Goal: Information Seeking & Learning: Learn about a topic

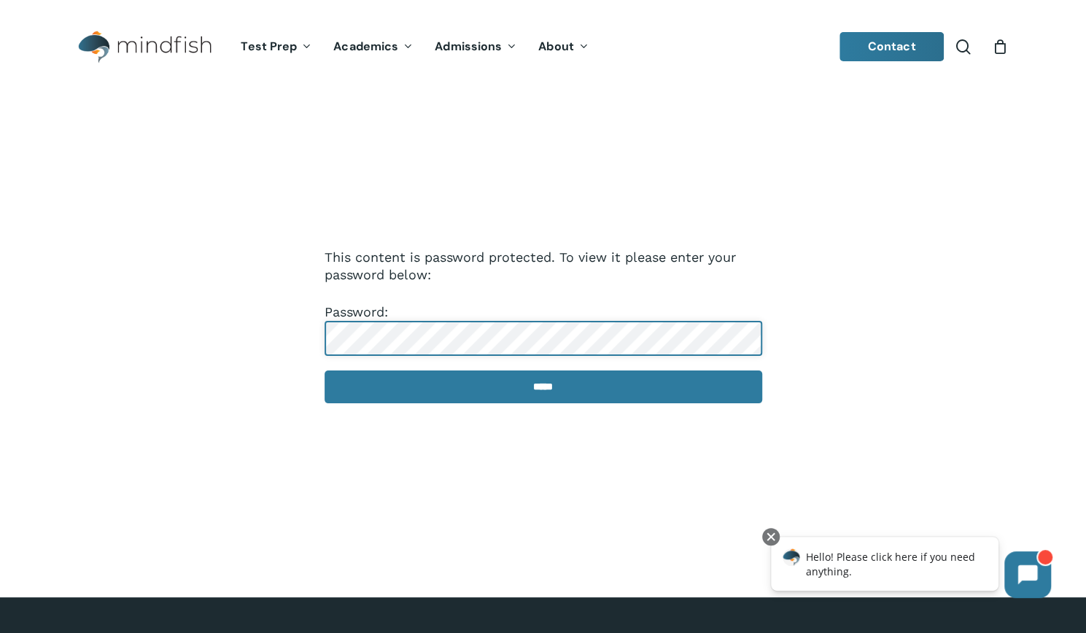
click at [325, 371] on input "*****" at bounding box center [544, 387] width 438 height 33
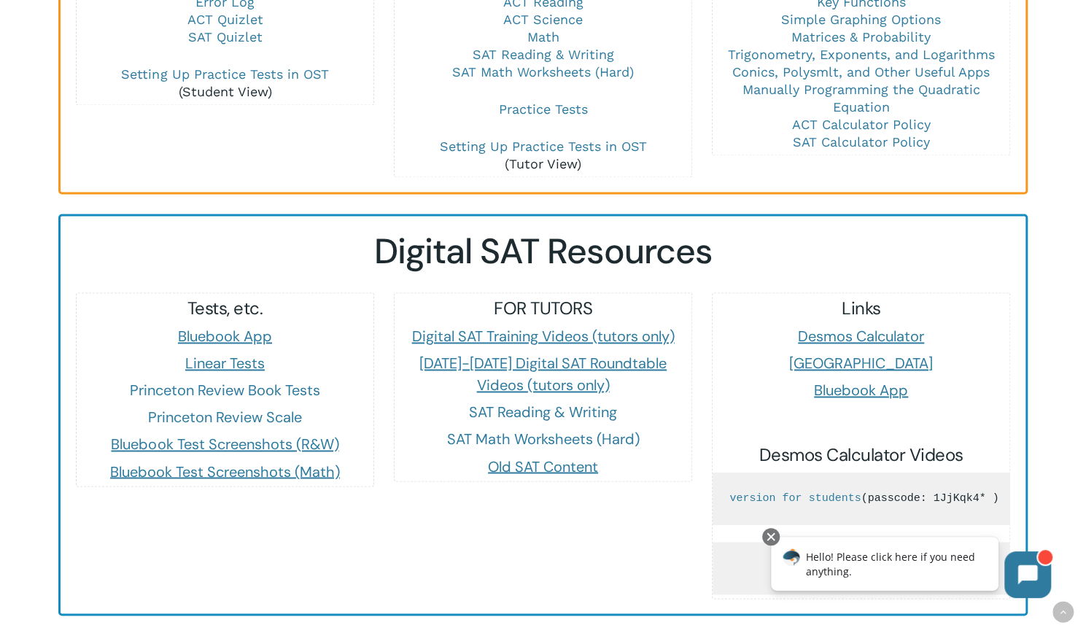
scroll to position [1163, 0]
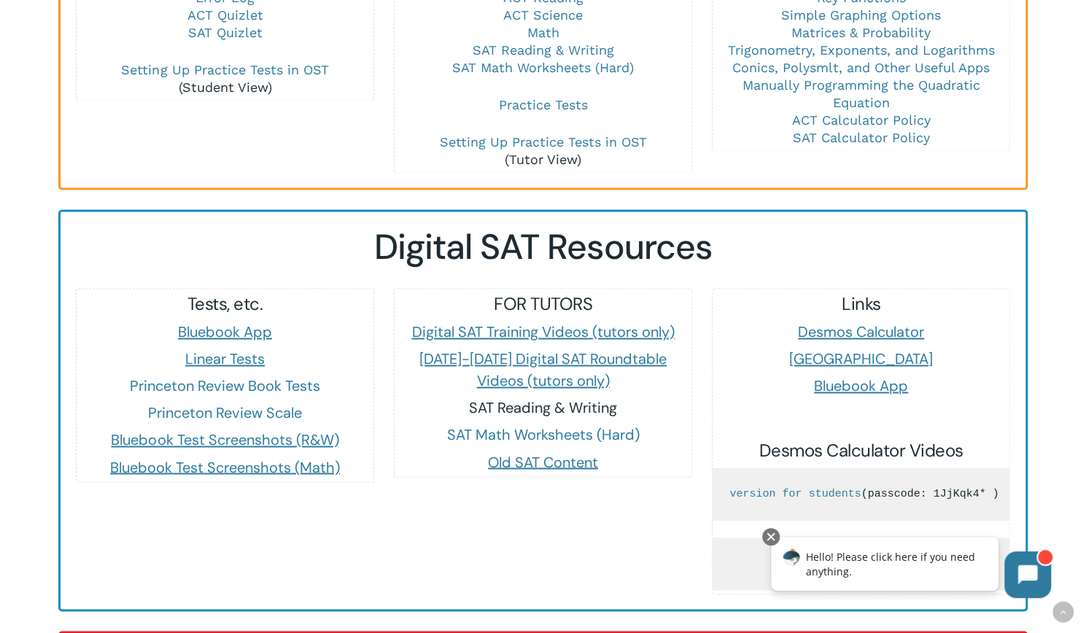
click at [481, 398] on link "SAT Reading & Writing" at bounding box center [543, 407] width 148 height 19
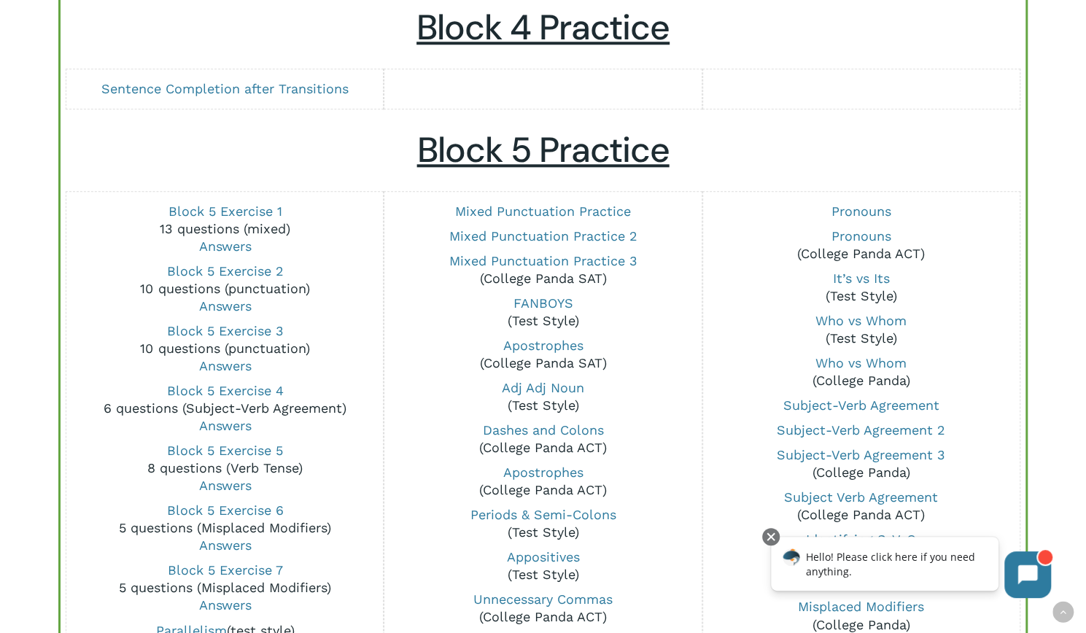
scroll to position [1256, 0]
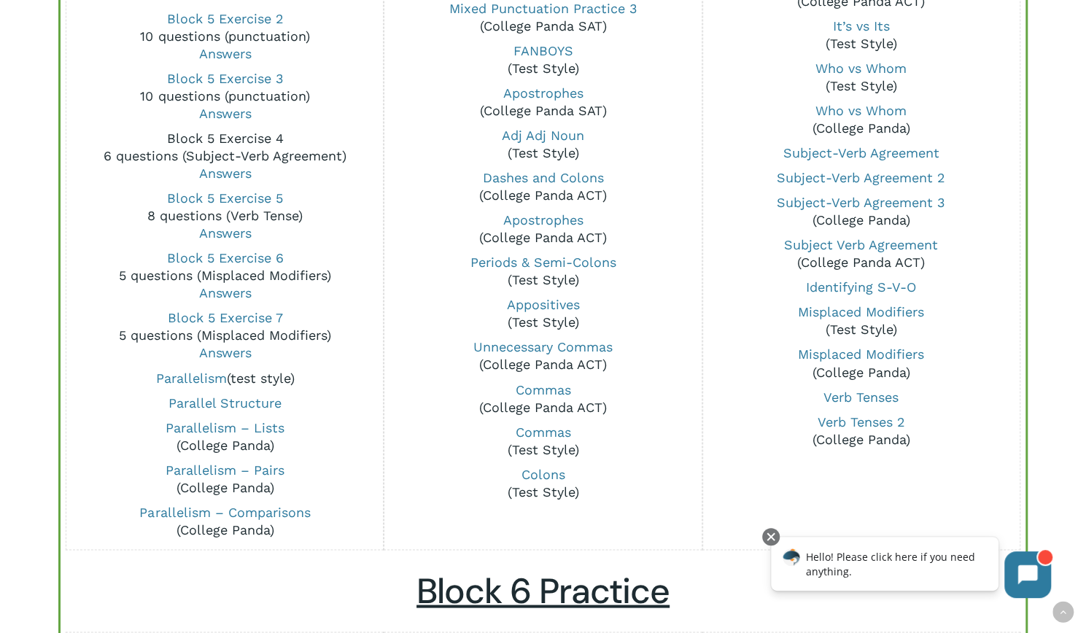
click at [238, 138] on link "Block 5 Exercise 4" at bounding box center [224, 138] width 117 height 15
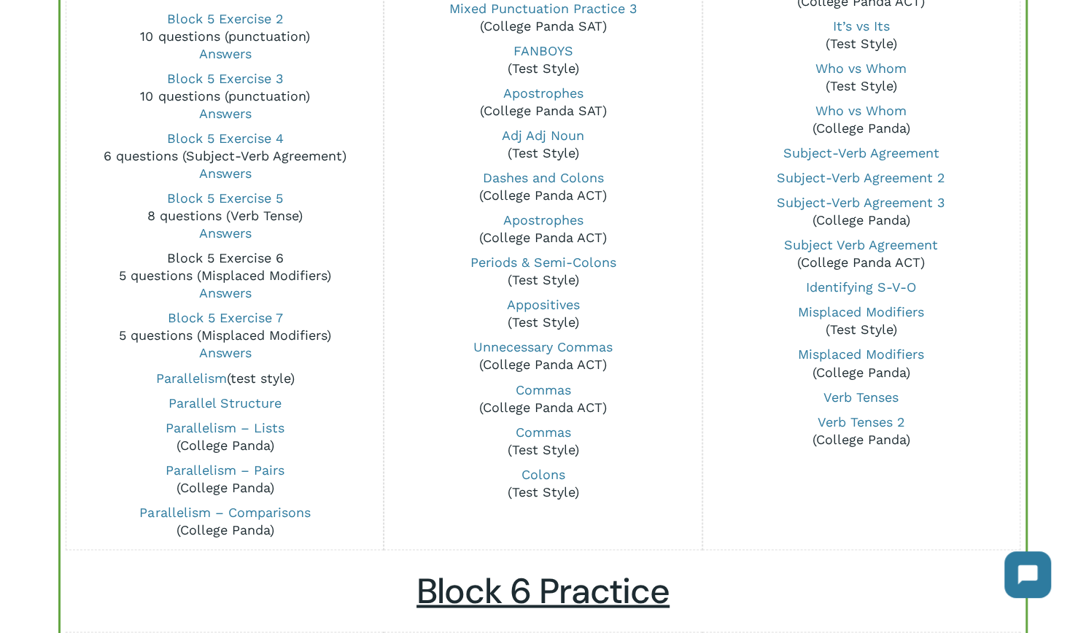
click at [249, 250] on link "Block 5 Exercise 6" at bounding box center [224, 257] width 117 height 15
click at [200, 313] on link "Block 5 Exercise 7" at bounding box center [224, 317] width 115 height 15
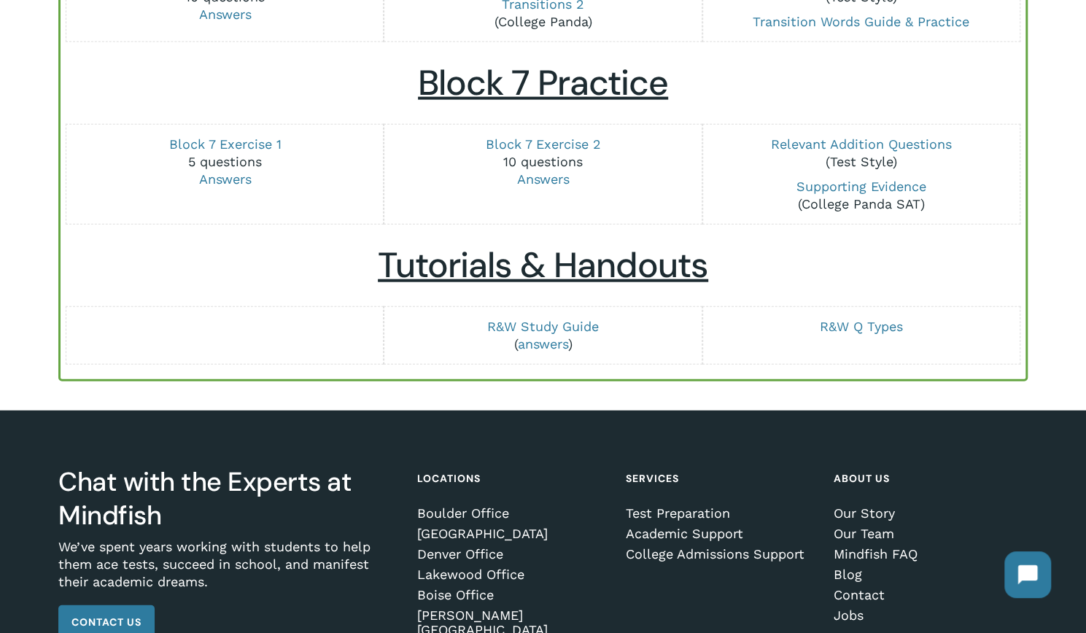
scroll to position [1928, 0]
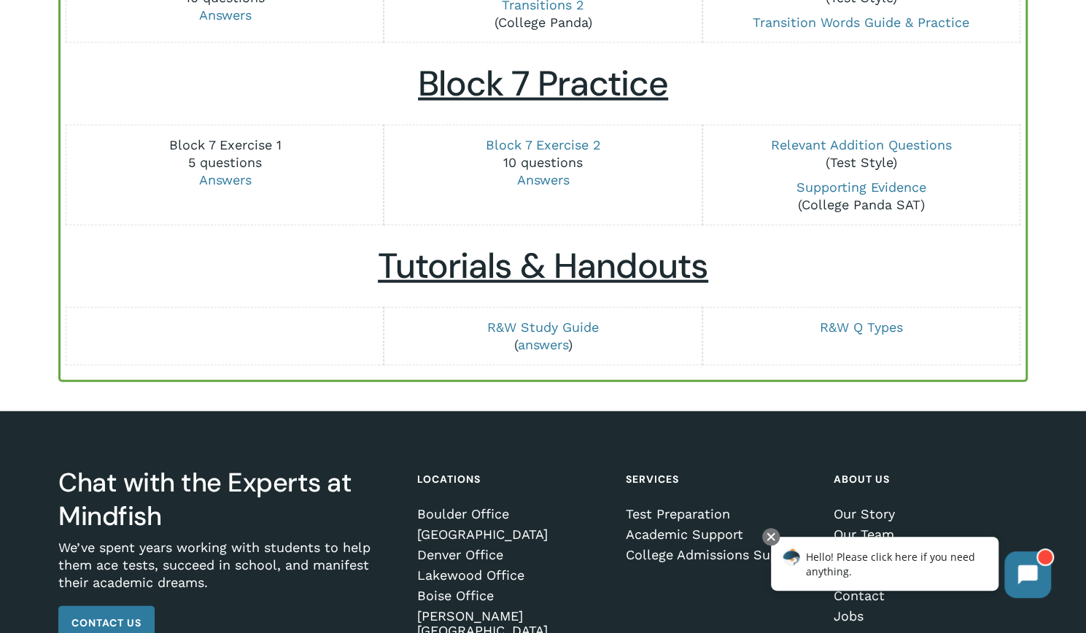
click at [239, 141] on link "Block 7 Exercise 1" at bounding box center [224, 144] width 112 height 15
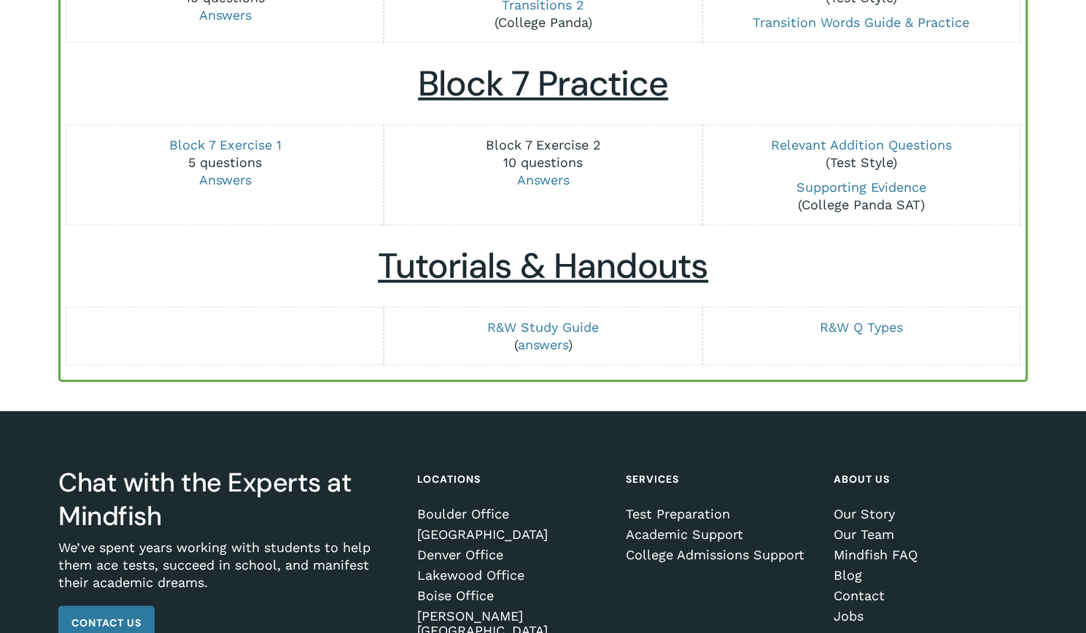
click at [578, 140] on link "Block 7 Exercise 2" at bounding box center [542, 144] width 115 height 15
